Goal: Task Accomplishment & Management: Complete application form

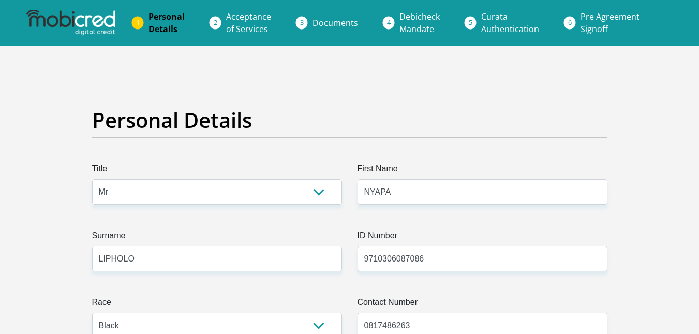
select select "Mr"
select select "1"
select select "ZAF"
select select "sot"
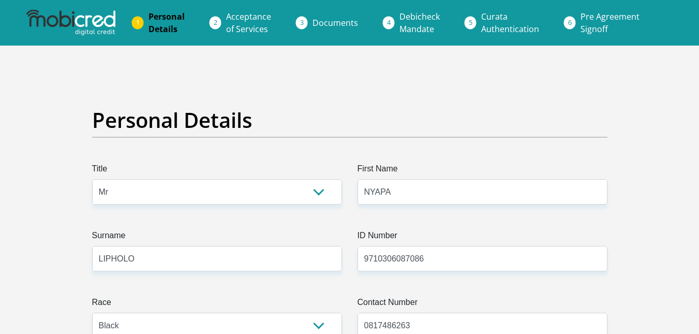
select select "2"
select select "Gauteng"
select select "0"
select select "Company Dwelling"
select select "6"
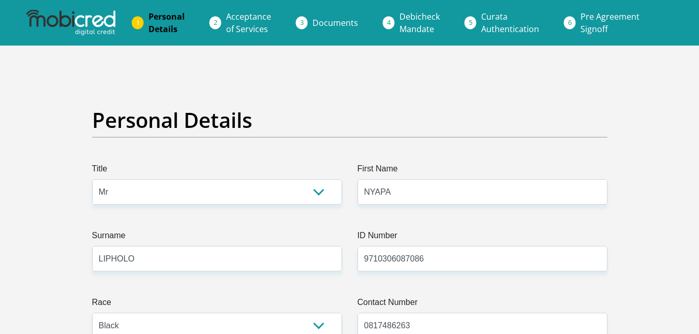
select select "Service Industry"
select select "6"
select select "1"
select select "CUR"
select select "3"
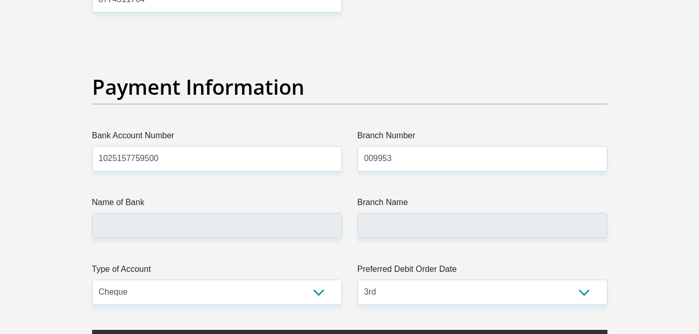
scroll to position [2332, 0]
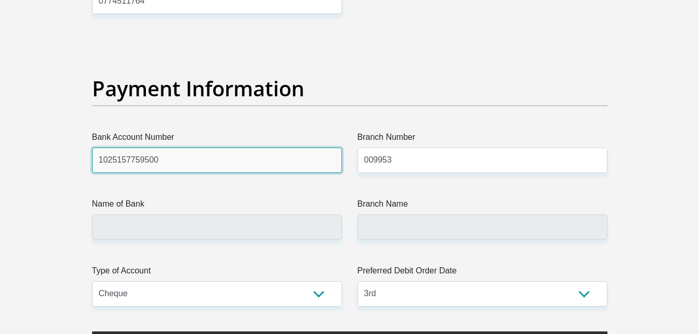
click at [293, 170] on input "1025157759500" at bounding box center [217, 160] width 250 height 25
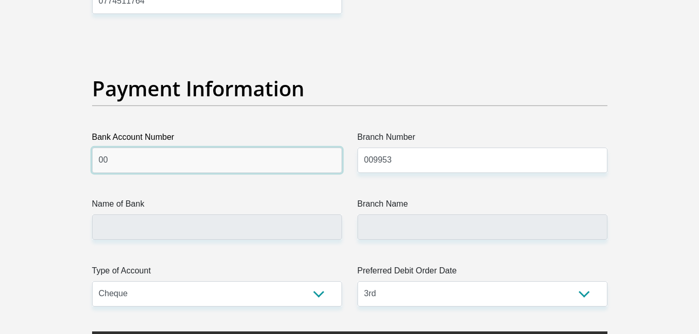
type input "0"
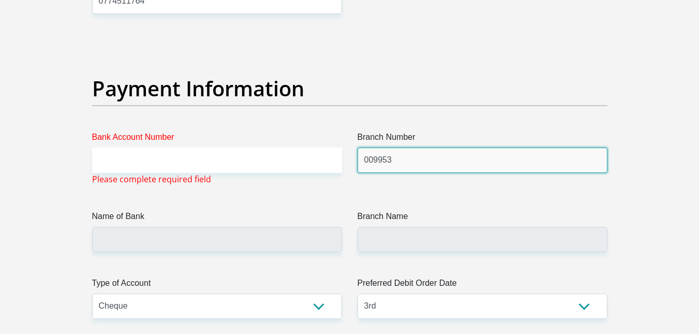
click at [424, 164] on input "009953" at bounding box center [483, 160] width 250 height 25
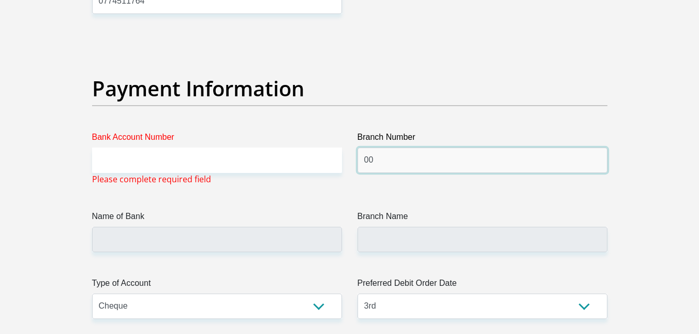
type input "0"
type input "009953"
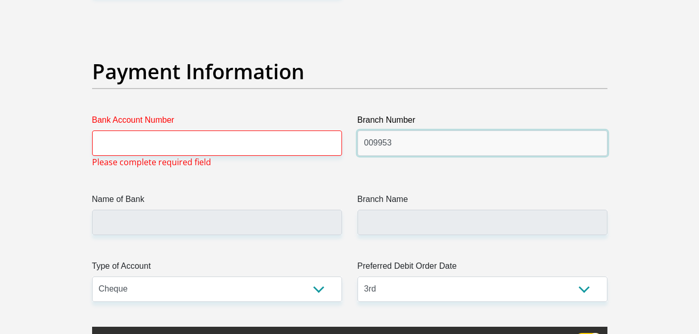
scroll to position [2349, 0]
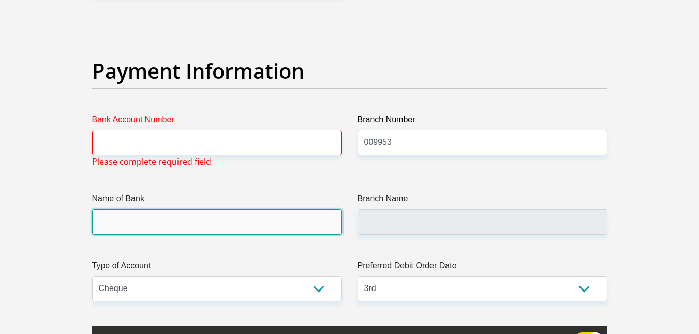
click at [306, 209] on input "Name of Bank" at bounding box center [217, 221] width 250 height 25
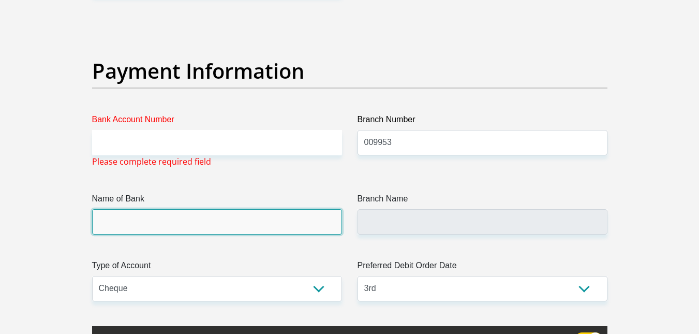
type input "STANDARD BANK"
type input "FOURWAYS CROSSING"
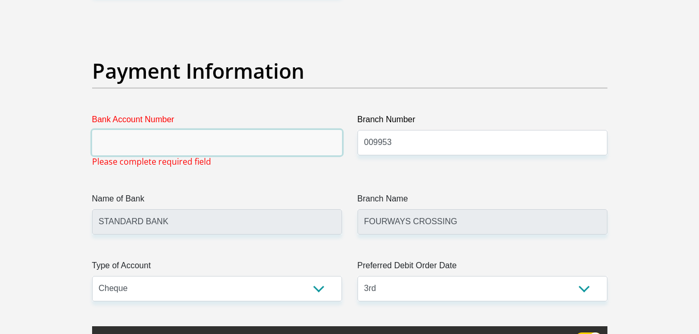
click at [284, 138] on input "Bank Account Number" at bounding box center [217, 142] width 250 height 25
paste input "10251577595"
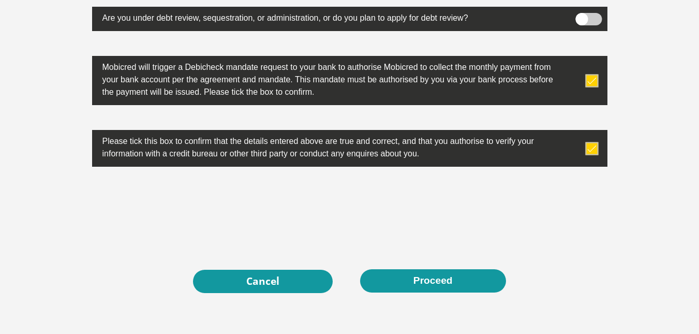
type input "10251577595"
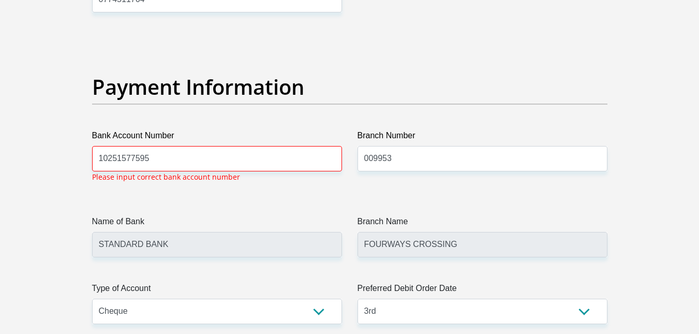
scroll to position [2333, 0]
drag, startPoint x: 414, startPoint y: 160, endPoint x: 341, endPoint y: 155, distance: 73.2
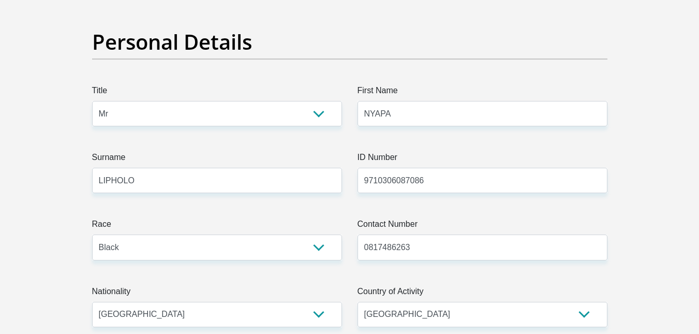
scroll to position [0, 0]
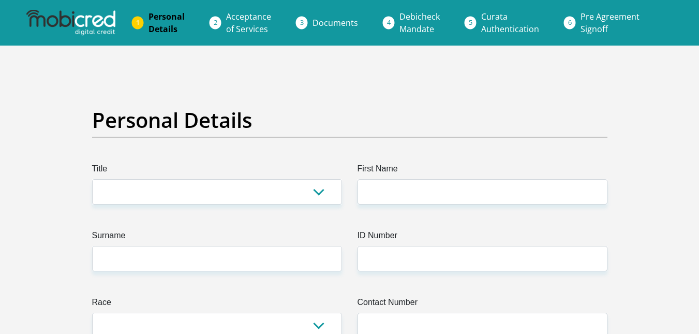
select select "Mr"
click at [92, 179] on select "Mr Ms Mrs Dr [PERSON_NAME]" at bounding box center [217, 191] width 250 height 25
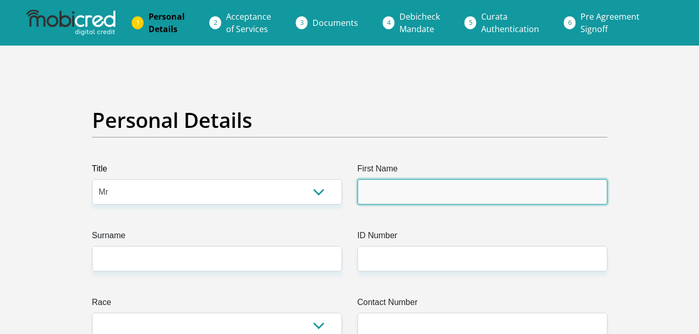
click at [439, 182] on input "First Name" at bounding box center [483, 191] width 250 height 25
click at [420, 188] on input "First Name" at bounding box center [483, 191] width 250 height 25
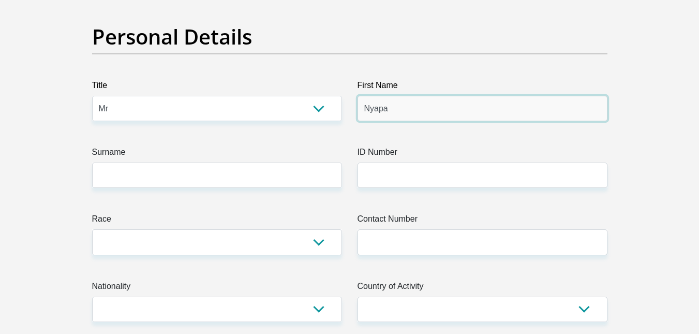
scroll to position [84, 0]
type input "Nyapa"
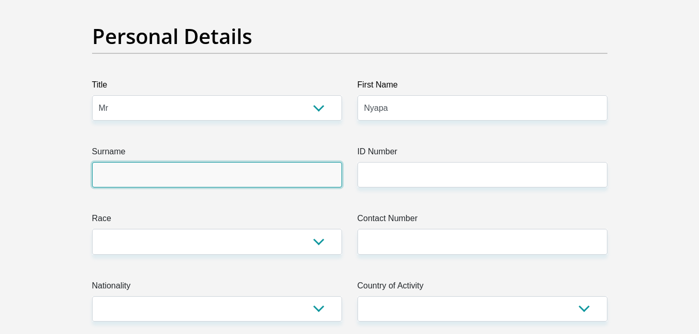
click at [238, 179] on input "Surname" at bounding box center [217, 174] width 250 height 25
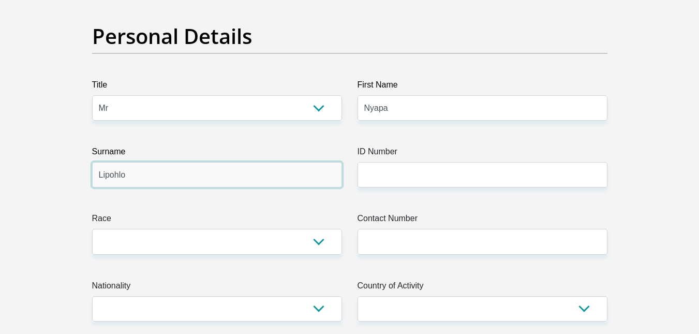
type input "Lipohlo"
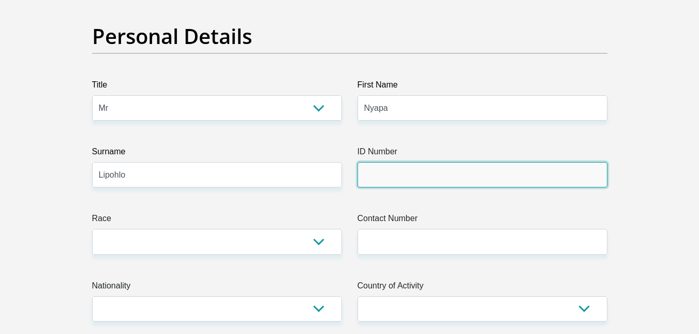
click at [435, 183] on input "ID Number" at bounding box center [483, 174] width 250 height 25
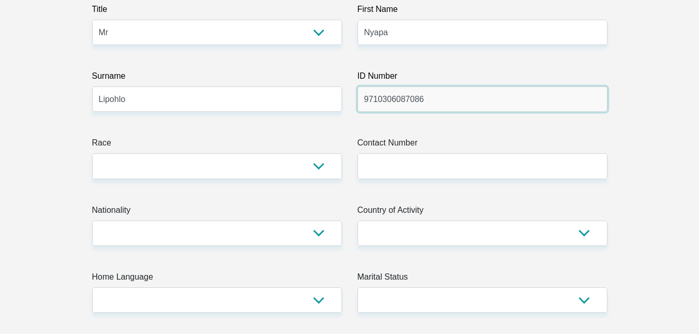
scroll to position [160, 0]
type input "9710306087086"
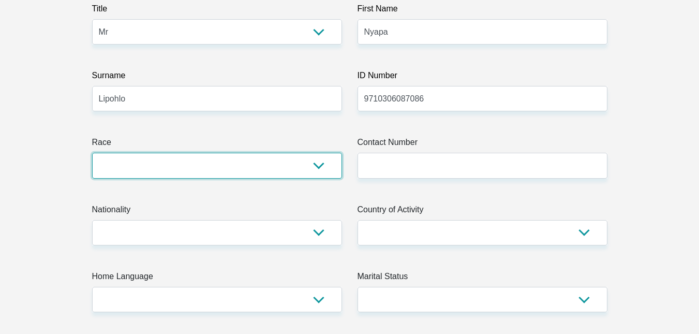
click at [323, 162] on select "Black Coloured Indian White Other" at bounding box center [217, 165] width 250 height 25
select select "1"
click at [92, 153] on select "Black Coloured Indian White Other" at bounding box center [217, 165] width 250 height 25
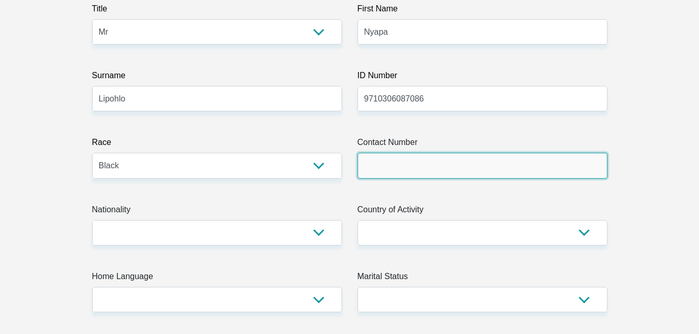
click at [384, 161] on input "Contact Number" at bounding box center [483, 165] width 250 height 25
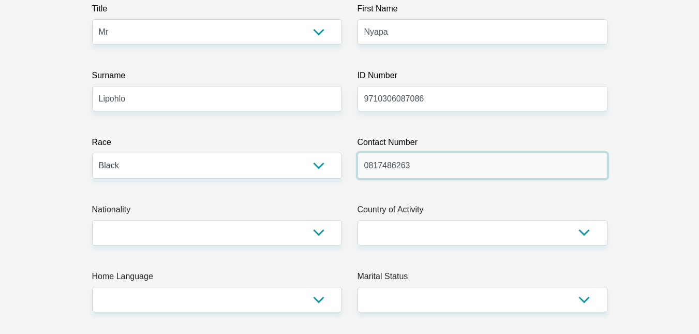
type input "0817486263"
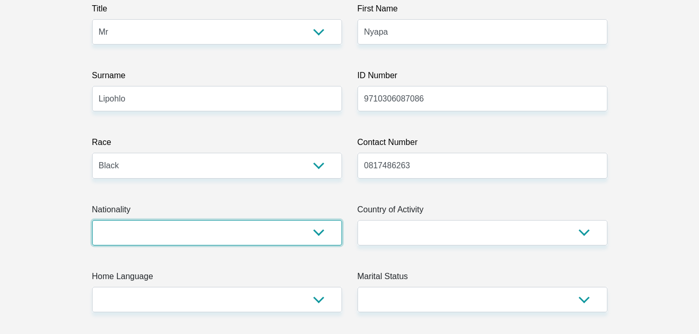
click at [167, 229] on select "[GEOGRAPHIC_DATA] [GEOGRAPHIC_DATA] [GEOGRAPHIC_DATA] [GEOGRAPHIC_DATA] [GEOGRA…" at bounding box center [217, 232] width 250 height 25
select select "ZAF"
click at [92, 220] on select "[GEOGRAPHIC_DATA] [GEOGRAPHIC_DATA] [GEOGRAPHIC_DATA] [GEOGRAPHIC_DATA] [GEOGRA…" at bounding box center [217, 232] width 250 height 25
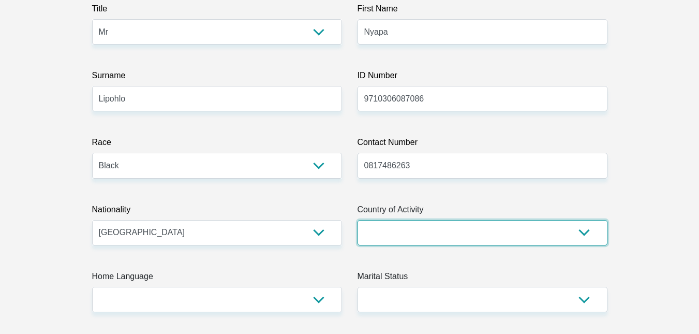
click at [486, 236] on select "[GEOGRAPHIC_DATA] [GEOGRAPHIC_DATA] [GEOGRAPHIC_DATA] [GEOGRAPHIC_DATA] [GEOGRA…" at bounding box center [483, 232] width 250 height 25
select select "ZAF"
click at [358, 220] on select "[GEOGRAPHIC_DATA] [GEOGRAPHIC_DATA] [GEOGRAPHIC_DATA] [GEOGRAPHIC_DATA] [GEOGRA…" at bounding box center [483, 232] width 250 height 25
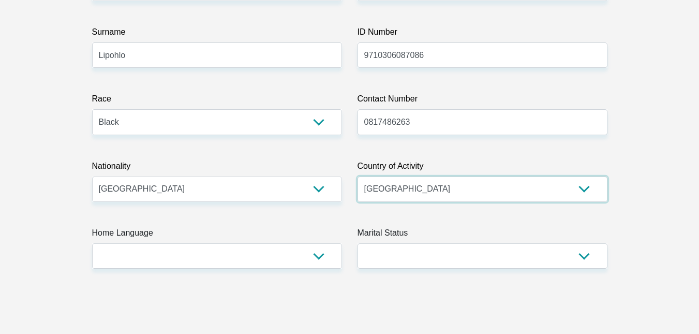
scroll to position [204, 0]
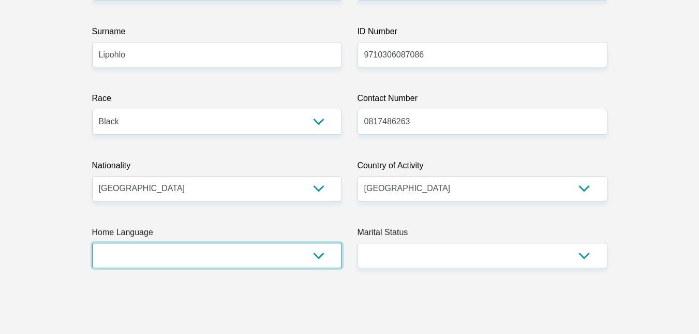
click at [282, 248] on select "Afrikaans English Sepedi South Ndebele Southern Sotho Swati Tsonga Tswana Venda…" at bounding box center [217, 255] width 250 height 25
select select "sot"
click at [92, 243] on select "Afrikaans English Sepedi South Ndebele Southern Sotho Swati Tsonga Tswana Venda…" at bounding box center [217, 255] width 250 height 25
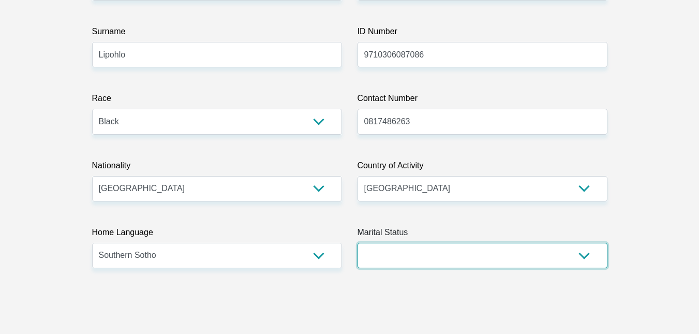
click at [473, 252] on select "Married ANC Single Divorced Widowed Married COP or Customary Law" at bounding box center [483, 255] width 250 height 25
select select "2"
click at [358, 243] on select "Married ANC Single Divorced Widowed Married COP or Customary Law" at bounding box center [483, 255] width 250 height 25
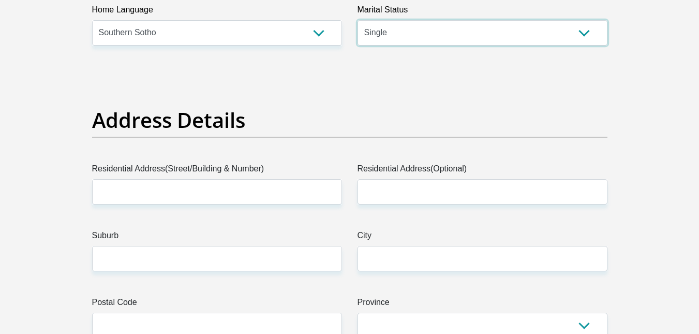
scroll to position [458, 0]
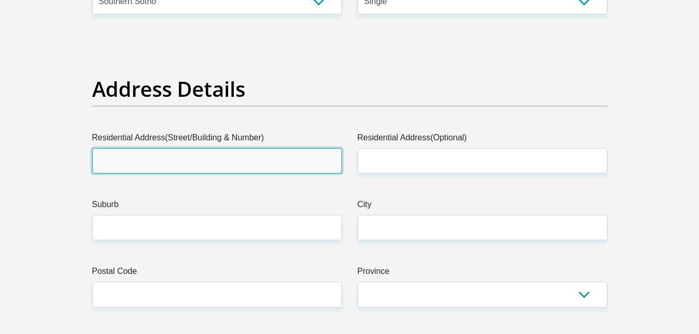
click at [277, 163] on input "Residential Address(Street/Building & Number)" at bounding box center [217, 160] width 250 height 25
type input "[STREET_ADDRESS]"
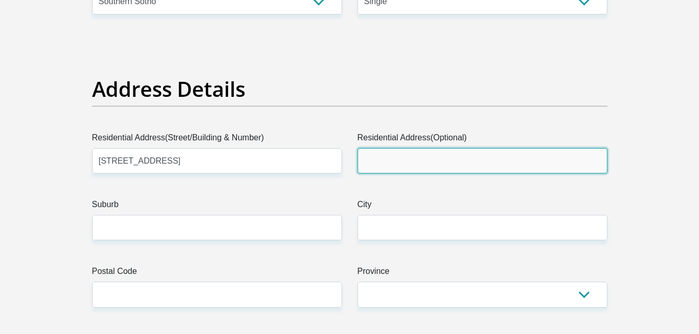
type input "FOURWAYS"
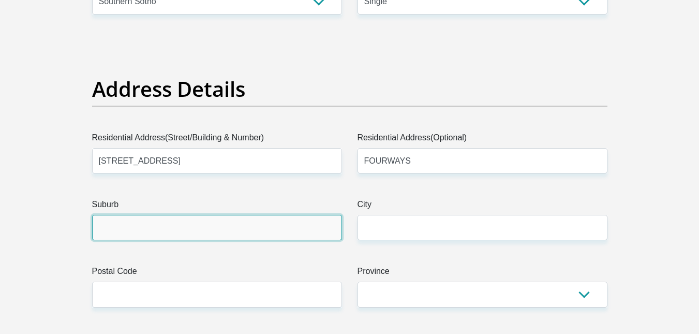
type input "MIDRAND"
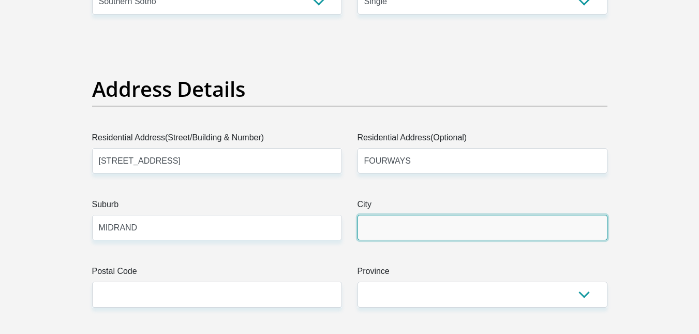
type input "MIDRAND"
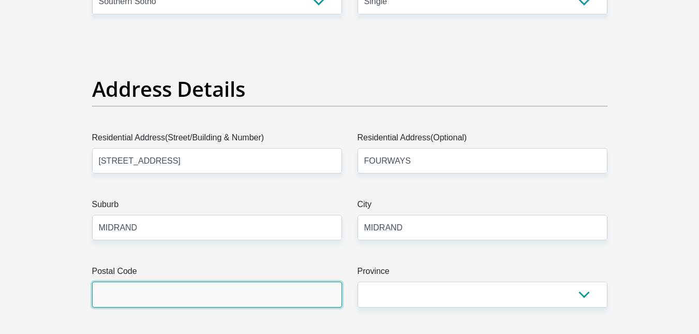
type input "2146"
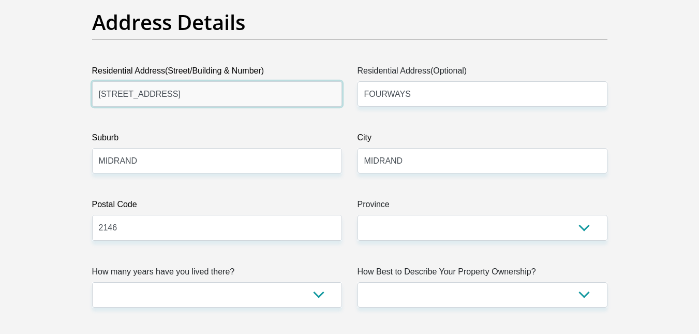
scroll to position [525, 0]
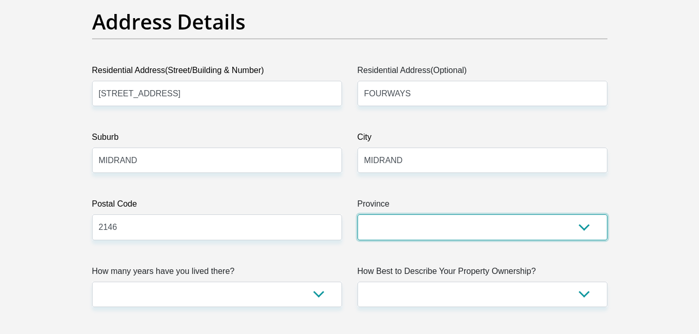
click at [481, 228] on select "Eastern Cape Free State [GEOGRAPHIC_DATA] [GEOGRAPHIC_DATA][DATE] [GEOGRAPHIC_D…" at bounding box center [483, 226] width 250 height 25
select select "Gauteng"
click at [358, 214] on select "Eastern Cape Free State [GEOGRAPHIC_DATA] [GEOGRAPHIC_DATA][DATE] [GEOGRAPHIC_D…" at bounding box center [483, 226] width 250 height 25
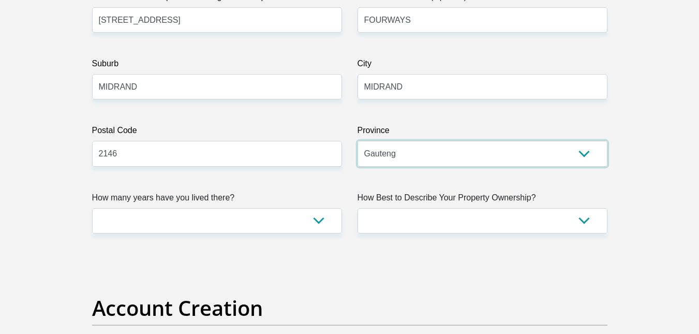
scroll to position [599, 0]
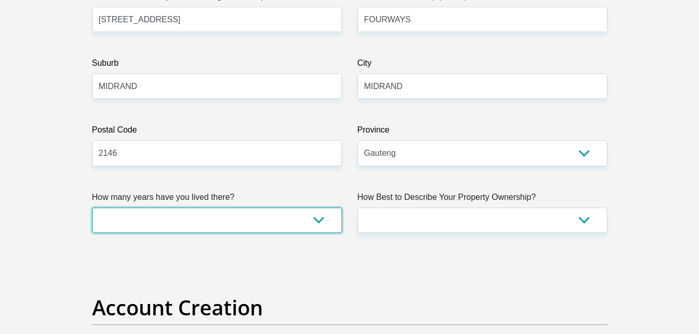
click at [310, 219] on select "less than 1 year 1-3 years 3-5 years 5+ years" at bounding box center [217, 220] width 250 height 25
select select "0"
click at [92, 208] on select "less than 1 year 1-3 years 3-5 years 5+ years" at bounding box center [217, 220] width 250 height 25
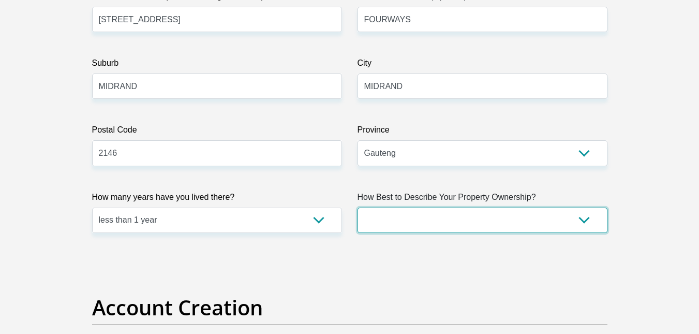
click at [466, 219] on select "Owned Rented Family Owned Company Dwelling" at bounding box center [483, 220] width 250 height 25
select select "Company Dwelling"
click at [358, 208] on select "Owned Rented Family Owned Company Dwelling" at bounding box center [483, 220] width 250 height 25
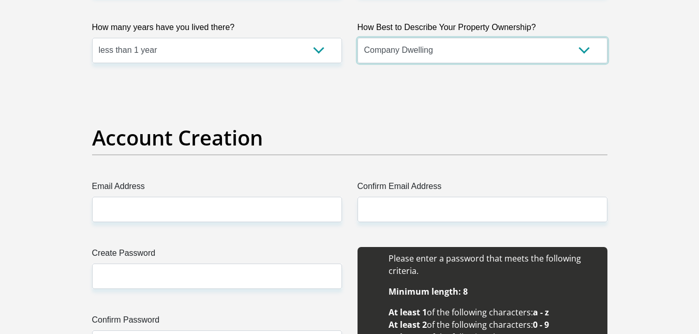
scroll to position [770, 0]
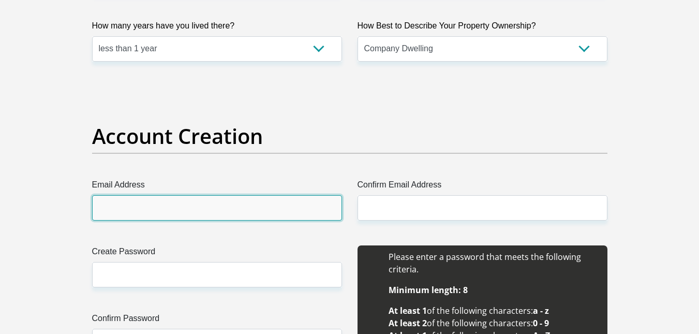
click at [260, 207] on input "Email Address" at bounding box center [217, 207] width 250 height 25
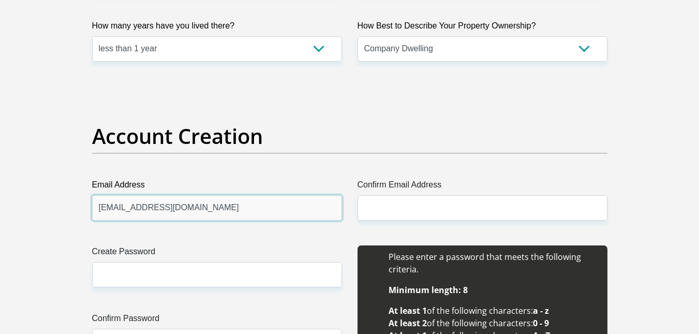
type input "[EMAIL_ADDRESS][DOMAIN_NAME]"
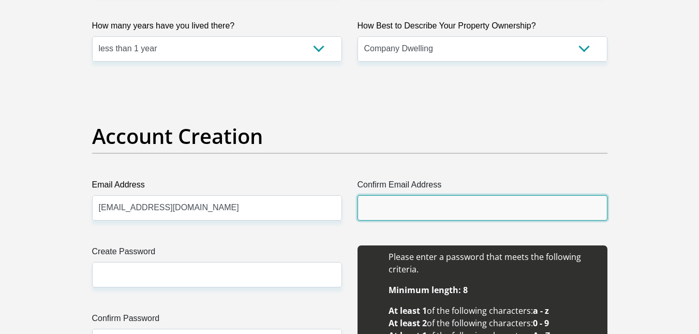
click at [416, 197] on input "Confirm Email Address" at bounding box center [483, 207] width 250 height 25
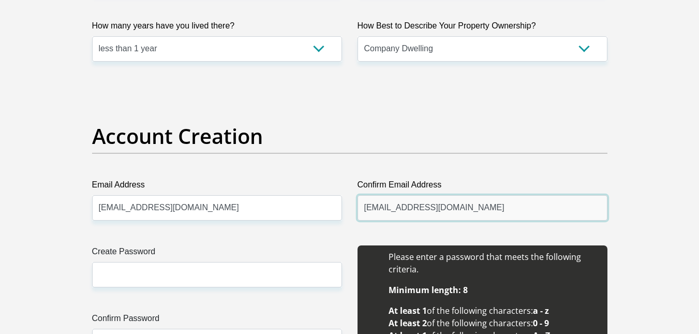
type input "[EMAIL_ADDRESS][DOMAIN_NAME]"
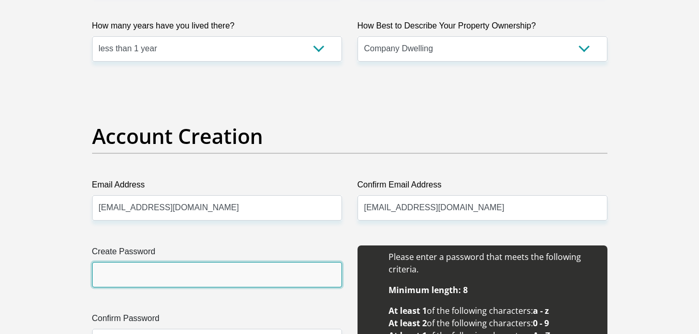
click at [215, 278] on input "Create Password" at bounding box center [217, 274] width 250 height 25
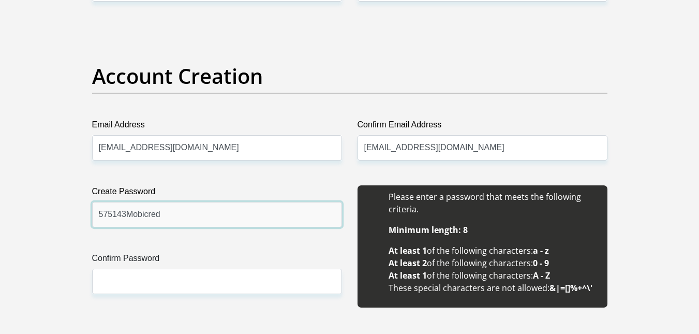
scroll to position [831, 0]
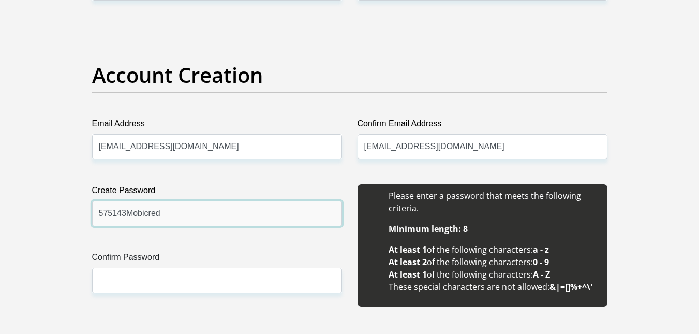
type input "575143Mobicred"
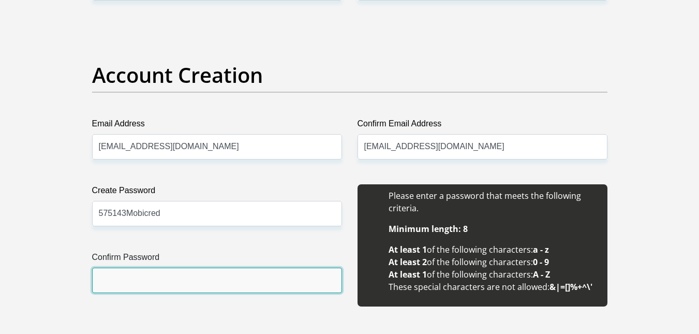
click at [207, 272] on input "Confirm Password" at bounding box center [217, 280] width 250 height 25
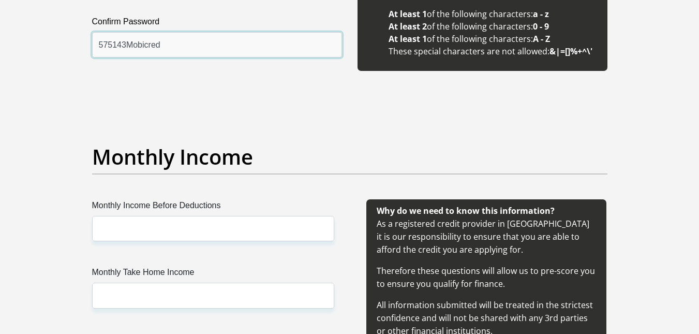
scroll to position [1067, 0]
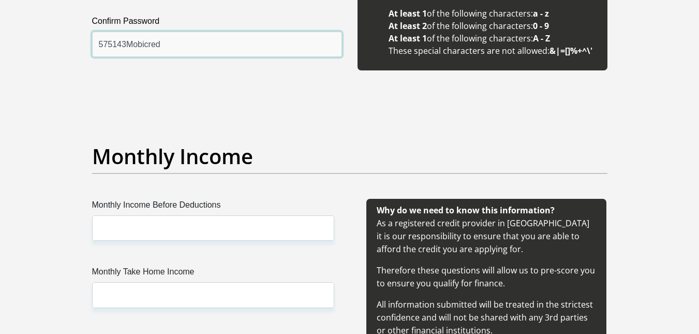
type input "575143Mobicred"
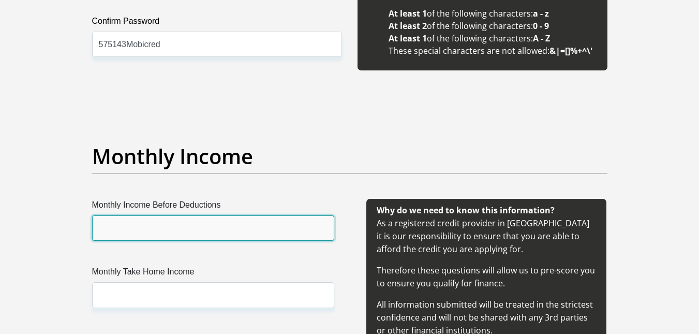
click at [223, 224] on input "Monthly Income Before Deductions" at bounding box center [213, 227] width 242 height 25
type input "12000"
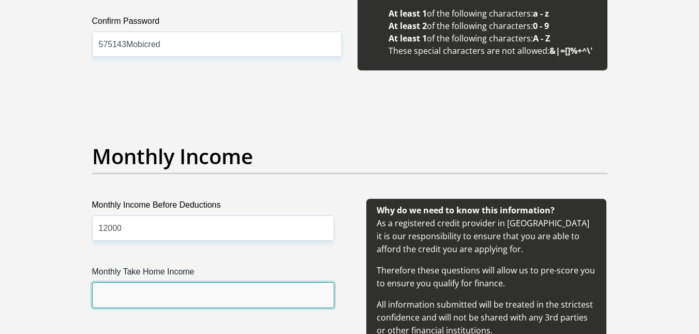
click at [179, 293] on input "Monthly Take Home Income" at bounding box center [213, 294] width 242 height 25
type input "11235.24"
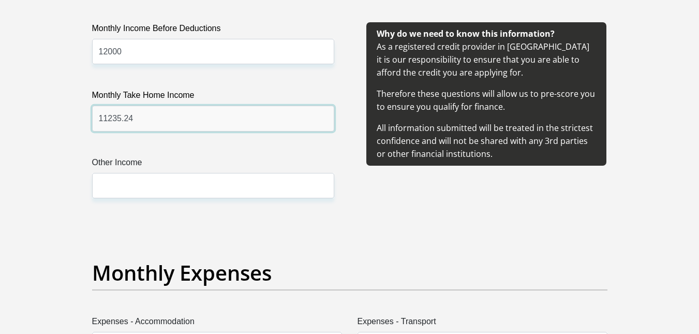
scroll to position [1244, 0]
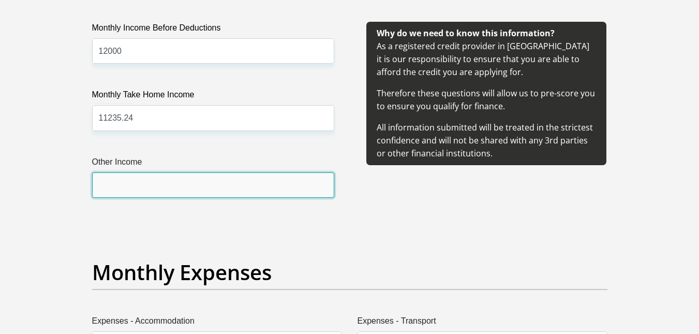
click at [185, 185] on input "Other Income" at bounding box center [213, 184] width 242 height 25
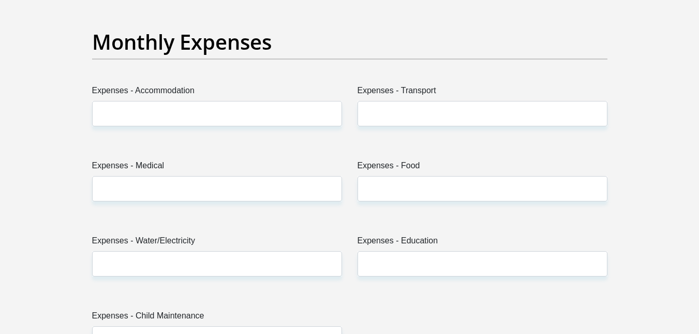
scroll to position [1475, 0]
type input "0"
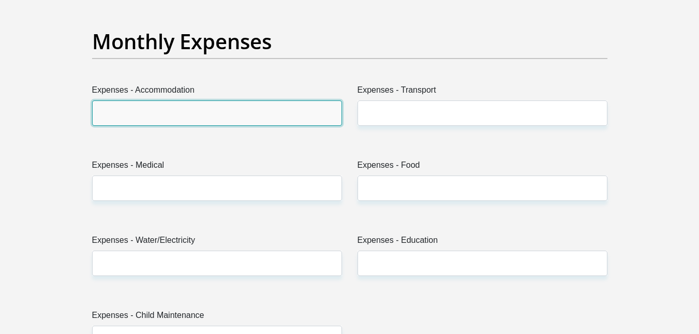
click at [207, 115] on input "Expenses - Accommodation" at bounding box center [217, 112] width 250 height 25
type input "0"
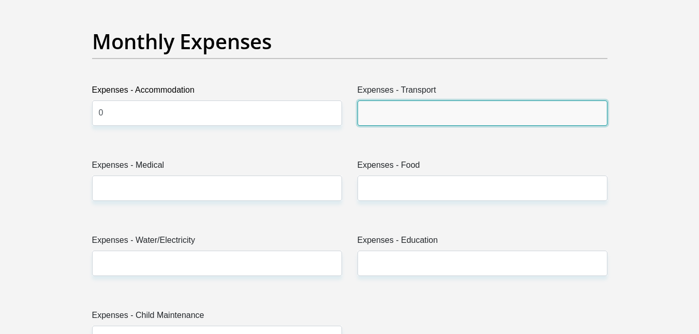
click at [394, 111] on input "Expenses - Transport" at bounding box center [483, 112] width 250 height 25
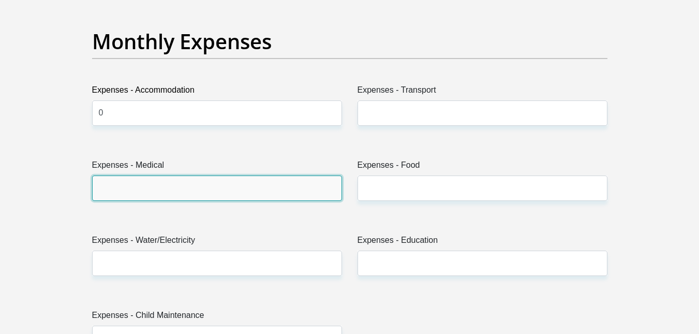
click at [230, 189] on input "Expenses - Medical" at bounding box center [217, 187] width 250 height 25
type input "0"
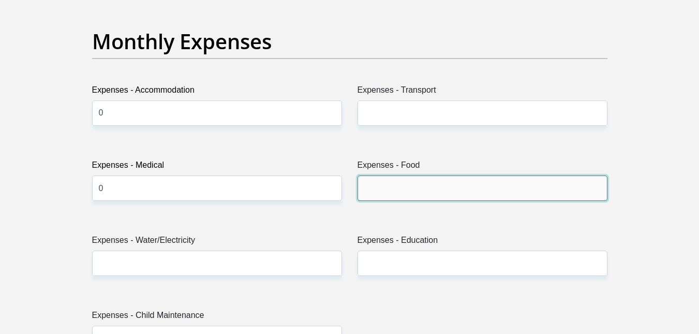
click at [403, 194] on input "Expenses - Food" at bounding box center [483, 187] width 250 height 25
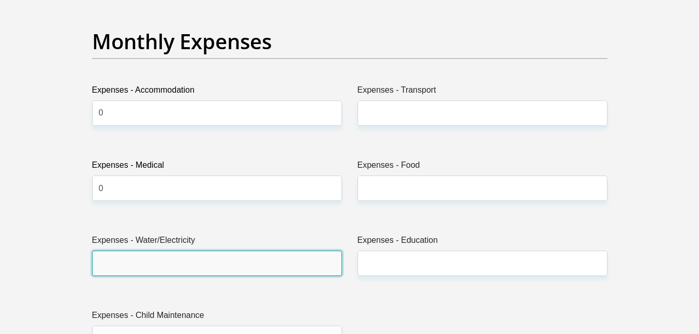
click at [237, 259] on input "Expenses - Water/Electricity" at bounding box center [217, 263] width 250 height 25
click at [194, 266] on input "Expenses - Water/Electricity" at bounding box center [217, 263] width 250 height 25
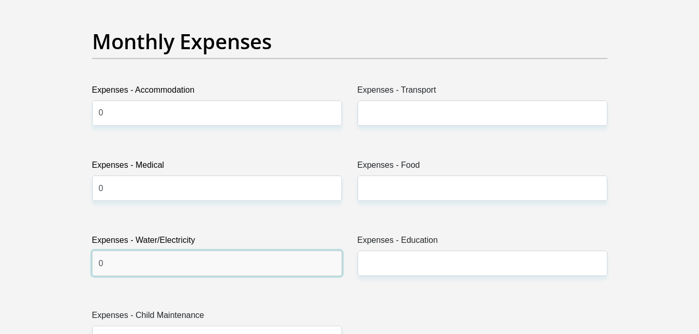
type input "0"
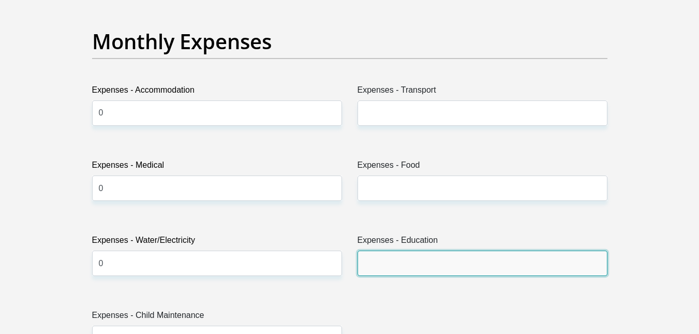
click at [450, 268] on input "Expenses - Education" at bounding box center [483, 263] width 250 height 25
type input "0"
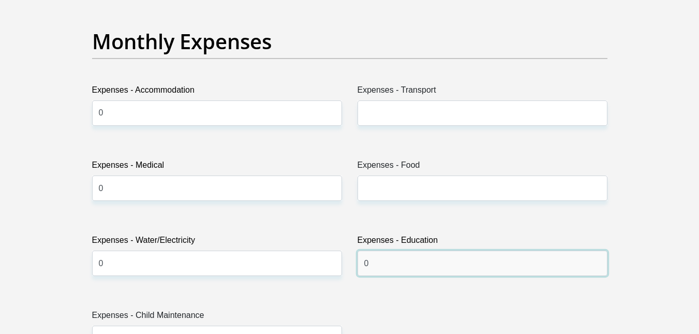
scroll to position [1543, 0]
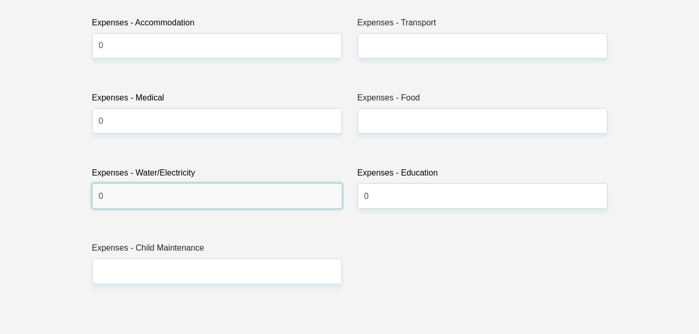
click at [248, 195] on input "0" at bounding box center [217, 195] width 250 height 25
drag, startPoint x: 248, startPoint y: 195, endPoint x: 34, endPoint y: 186, distance: 214.0
click at [34, 186] on section "Personal Details Title Mr Ms Mrs Dr [PERSON_NAME] First Name [GEOGRAPHIC_DATA] …" at bounding box center [349, 307] width 699 height 3609
type input "600"
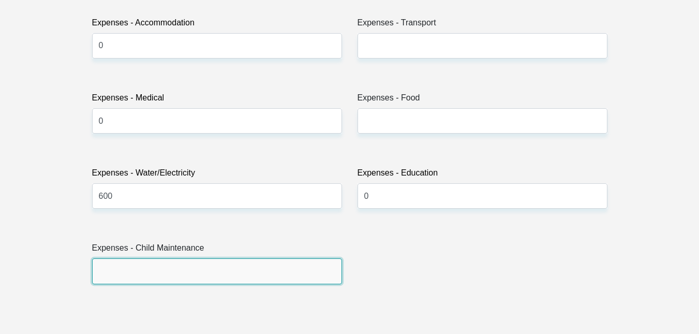
click at [167, 275] on input "Expenses - Child Maintenance" at bounding box center [217, 270] width 250 height 25
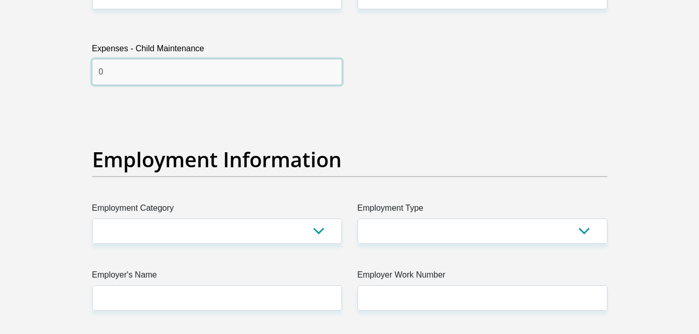
scroll to position [1763, 0]
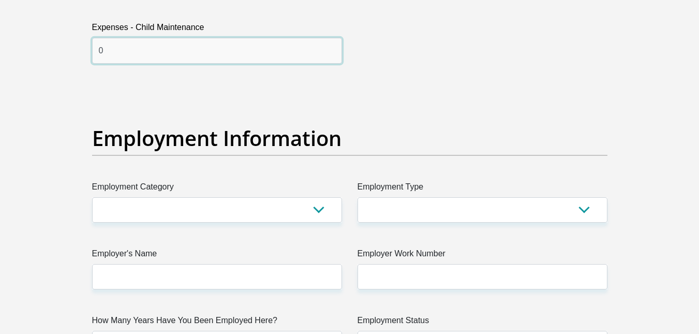
type input "0"
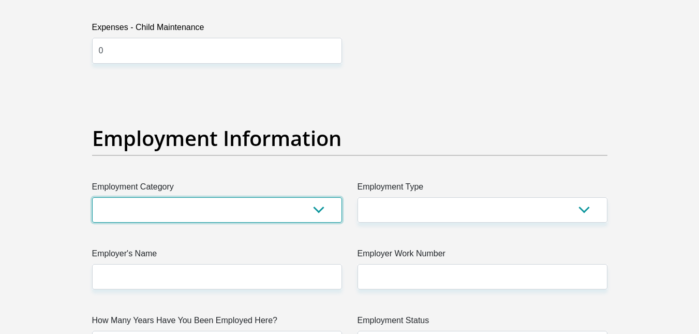
click at [233, 203] on select "AGRICULTURE ALCOHOL & TOBACCO CONSTRUCTION MATERIALS METALLURGY EQUIPMENT FOR R…" at bounding box center [217, 209] width 250 height 25
select select "9"
click at [92, 197] on select "AGRICULTURE ALCOHOL & TOBACCO CONSTRUCTION MATERIALS METALLURGY EQUIPMENT FOR R…" at bounding box center [217, 209] width 250 height 25
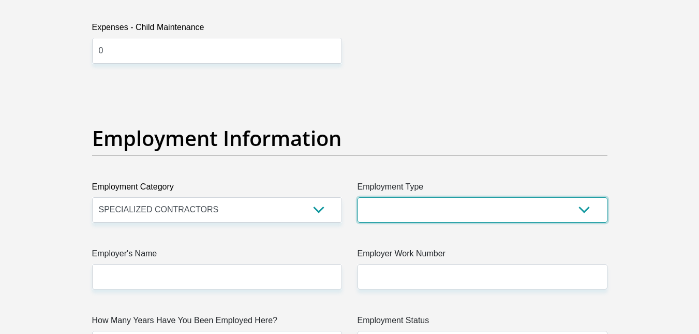
click at [412, 208] on select "College/Lecturer Craft Seller Creative Driver Executive Farmer Forces - Non Com…" at bounding box center [483, 209] width 250 height 25
select select "Office Staff/Clerk"
click at [358, 197] on select "College/Lecturer Craft Seller Creative Driver Executive Farmer Forces - Non Com…" at bounding box center [483, 209] width 250 height 25
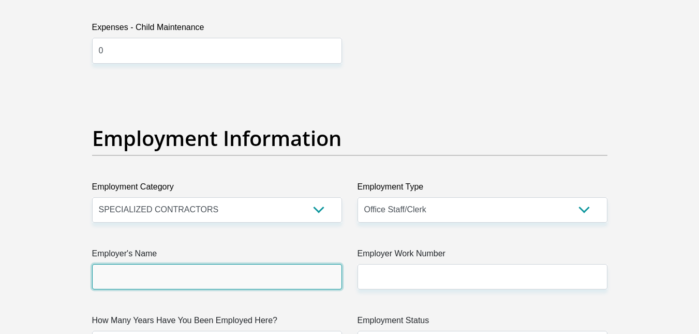
click at [266, 284] on input "Employer's Name" at bounding box center [217, 276] width 250 height 25
type input "FREQUENCYSHIFT"
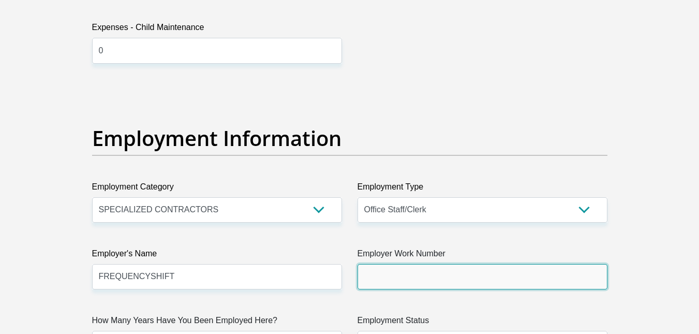
click at [407, 280] on input "Employer Work Number" at bounding box center [483, 276] width 250 height 25
type input "0110659576"
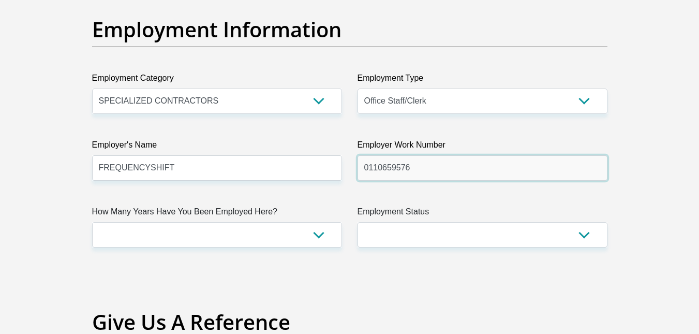
scroll to position [1872, 0]
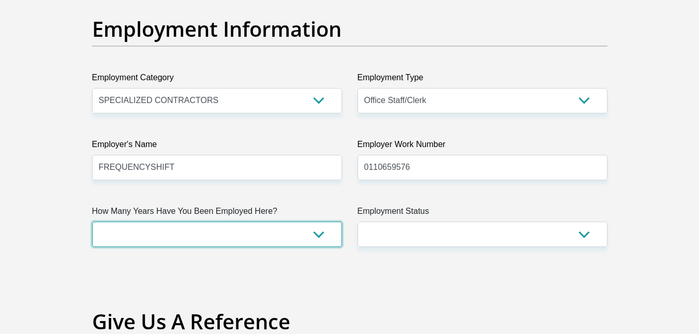
click at [279, 239] on select "less than 1 year 1-3 years 3-5 years 5+ years" at bounding box center [217, 234] width 250 height 25
select select "6"
click at [92, 222] on select "less than 1 year 1-3 years 3-5 years 5+ years" at bounding box center [217, 234] width 250 height 25
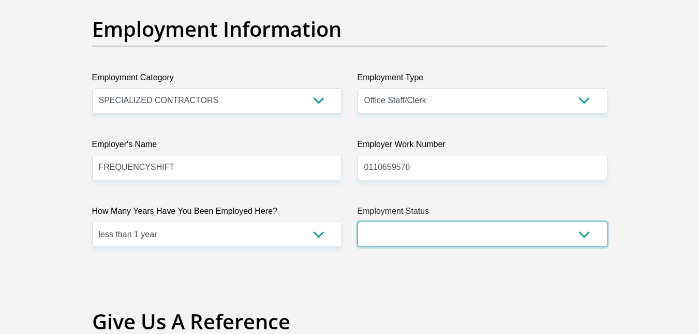
click at [404, 230] on select "Permanent/Full-time Part-time/Casual [DEMOGRAPHIC_DATA] Worker Self-Employed Ho…" at bounding box center [483, 234] width 250 height 25
select select "1"
click at [358, 222] on select "Permanent/Full-time Part-time/Casual [DEMOGRAPHIC_DATA] Worker Self-Employed Ho…" at bounding box center [483, 234] width 250 height 25
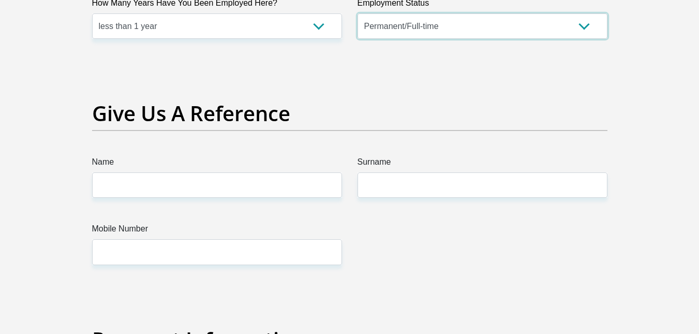
scroll to position [2081, 0]
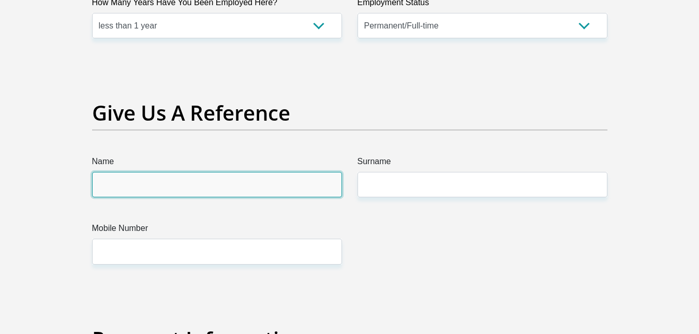
click at [255, 173] on input "Name" at bounding box center [217, 184] width 250 height 25
click at [181, 187] on input "Name" at bounding box center [217, 184] width 250 height 25
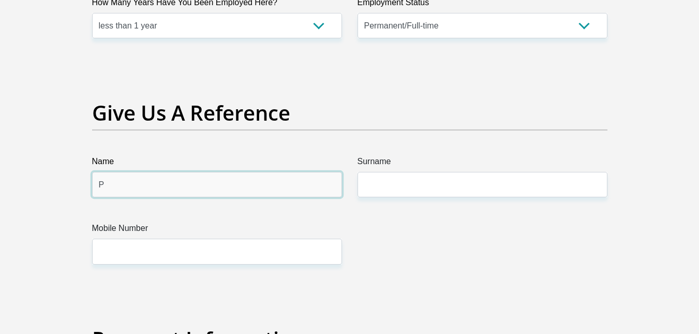
type input "PHOLOHO"
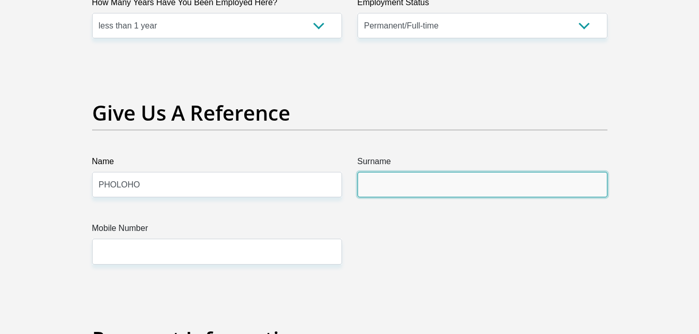
click at [399, 180] on input "Surname" at bounding box center [483, 184] width 250 height 25
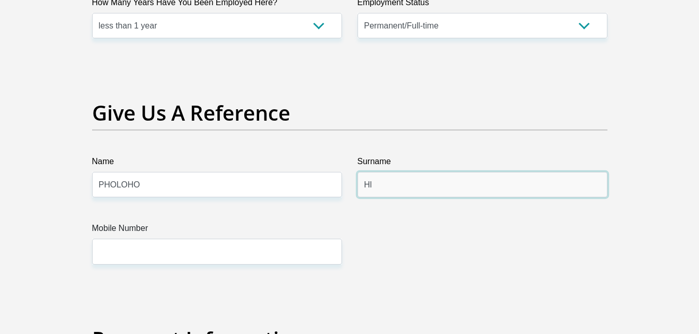
type input "HLAHA"
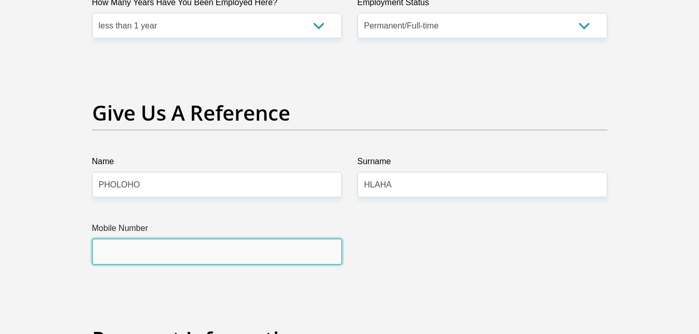
click at [268, 246] on input "Mobile Number" at bounding box center [217, 251] width 250 height 25
click at [203, 257] on input "Mobile Number" at bounding box center [217, 251] width 250 height 25
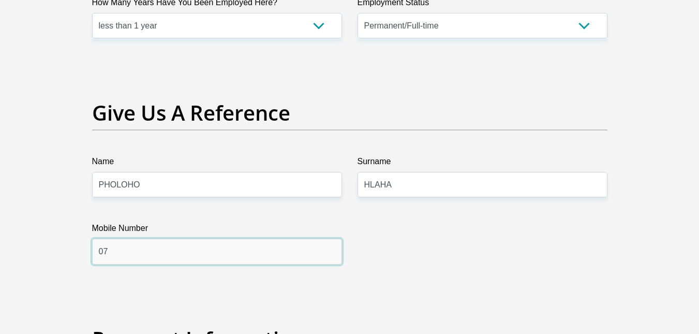
type input "0774511764"
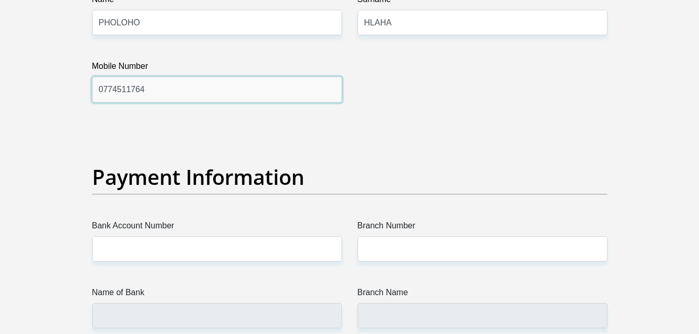
scroll to position [2282, 0]
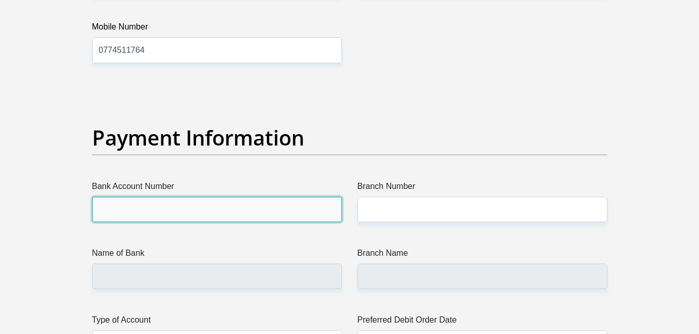
click at [208, 212] on input "Bank Account Number" at bounding box center [217, 209] width 250 height 25
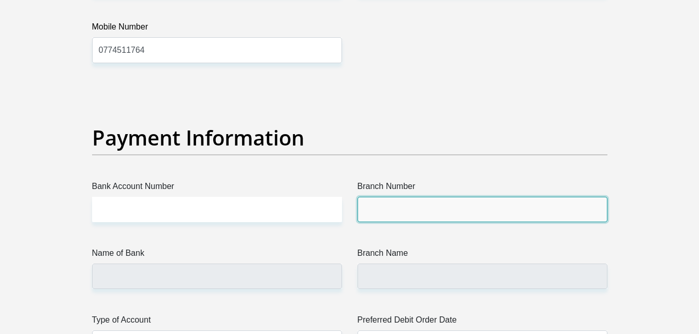
click at [412, 217] on input "Branch Number" at bounding box center [483, 209] width 250 height 25
type input "9953"
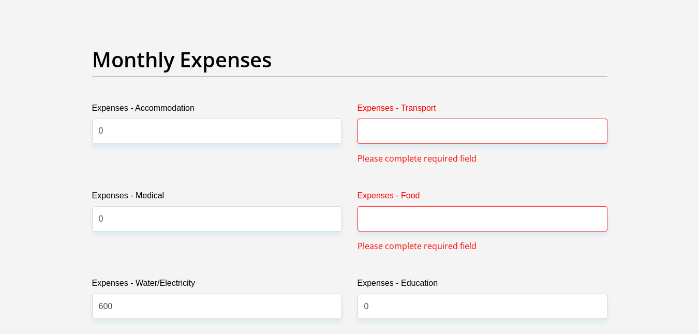
scroll to position [1454, 0]
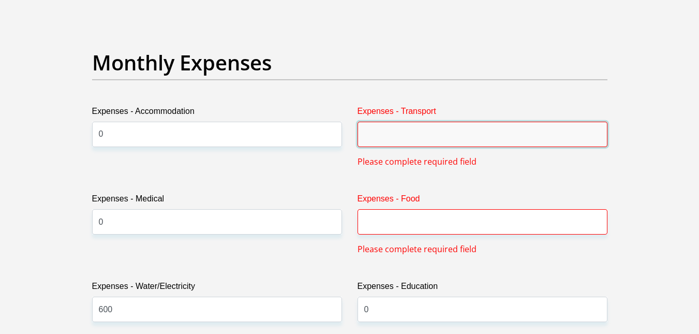
click at [443, 140] on input "Expenses - Transport" at bounding box center [483, 134] width 250 height 25
type input "1000"
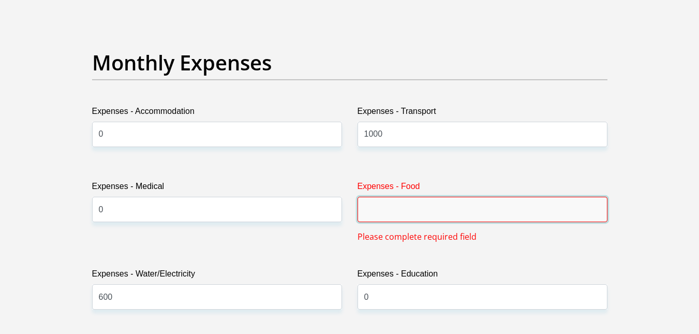
click at [413, 207] on input "Expenses - Food" at bounding box center [483, 209] width 250 height 25
type input "0"
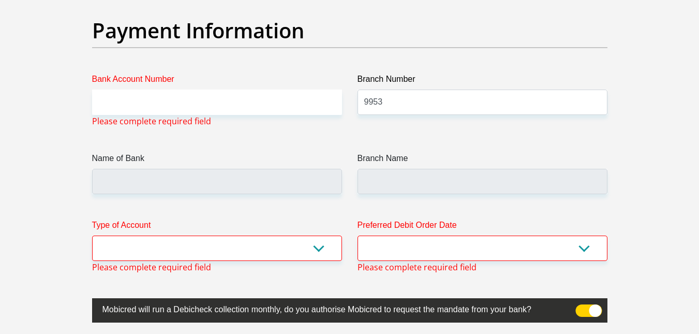
scroll to position [2389, 0]
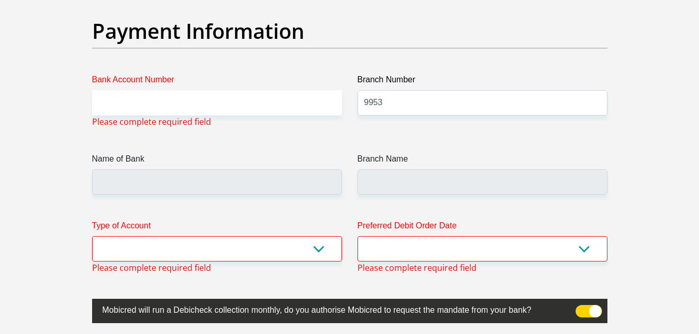
type input "2000"
click at [422, 112] on input "9953" at bounding box center [483, 102] width 250 height 25
type input "009953"
click at [338, 101] on input "Bank Account Number" at bounding box center [217, 102] width 250 height 25
type input "STANDARD BANK"
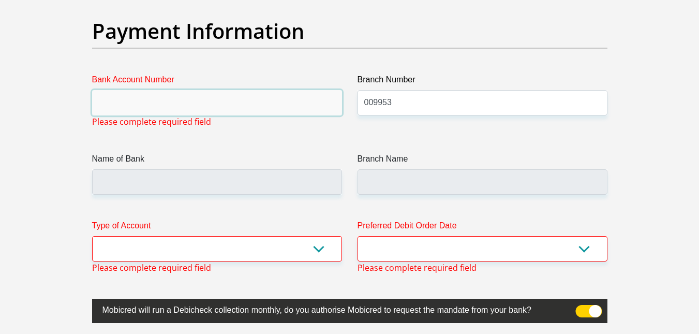
type input "FOURWAYS CROSSING"
type input "10251577595"
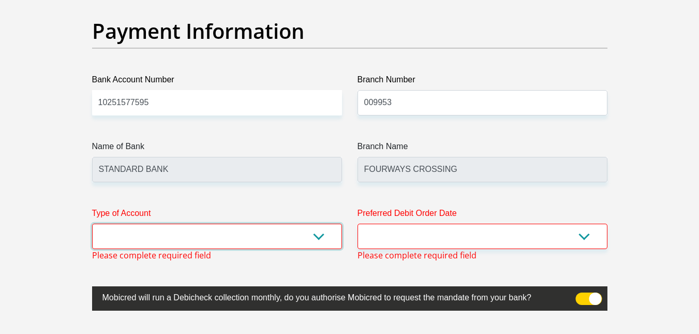
click at [198, 236] on select "Cheque Savings" at bounding box center [217, 236] width 250 height 25
select select "CUR"
click at [92, 224] on select "Cheque Savings" at bounding box center [217, 236] width 250 height 25
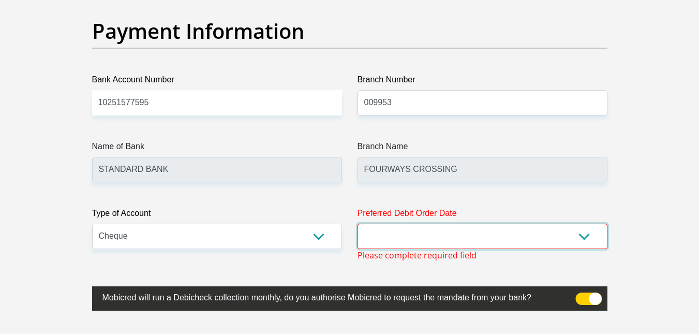
click at [453, 236] on select "1st 2nd 3rd 4th 5th 7th 18th 19th 20th 21st 22nd 23rd 24th 25th 26th 27th 28th …" at bounding box center [483, 236] width 250 height 25
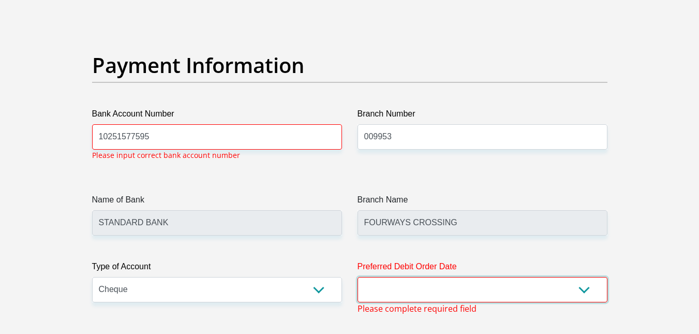
select select "2"
click at [358, 277] on select "1st 2nd 3rd 4th 5th 7th 18th 19th 20th 21st 22nd 23rd 24th 25th 26th 27th 28th …" at bounding box center [483, 289] width 250 height 25
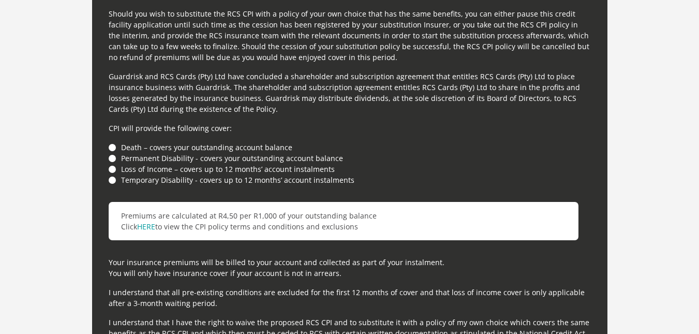
scroll to position [2859, 0]
